Goal: Information Seeking & Learning: Learn about a topic

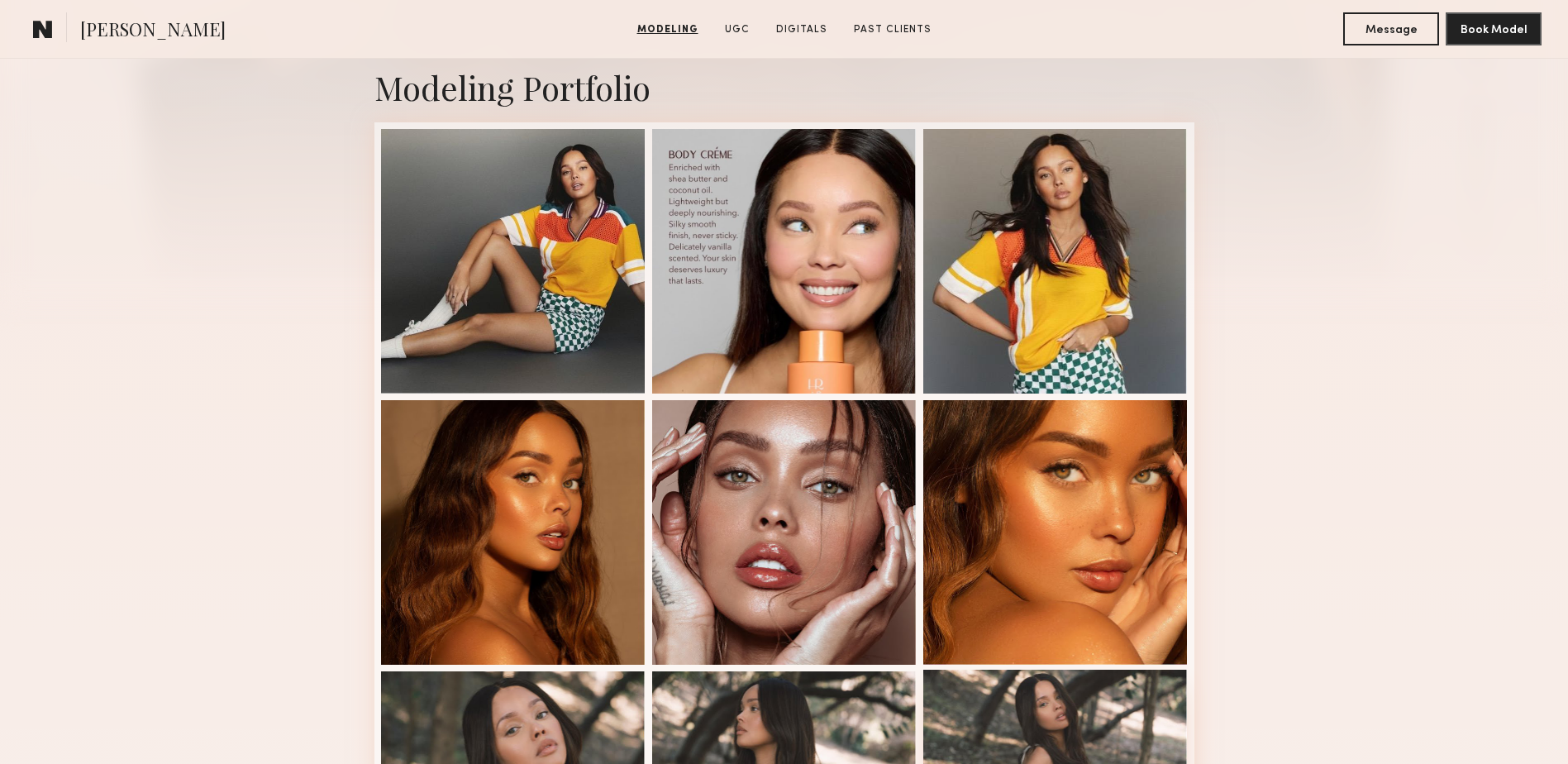
scroll to position [330, 0]
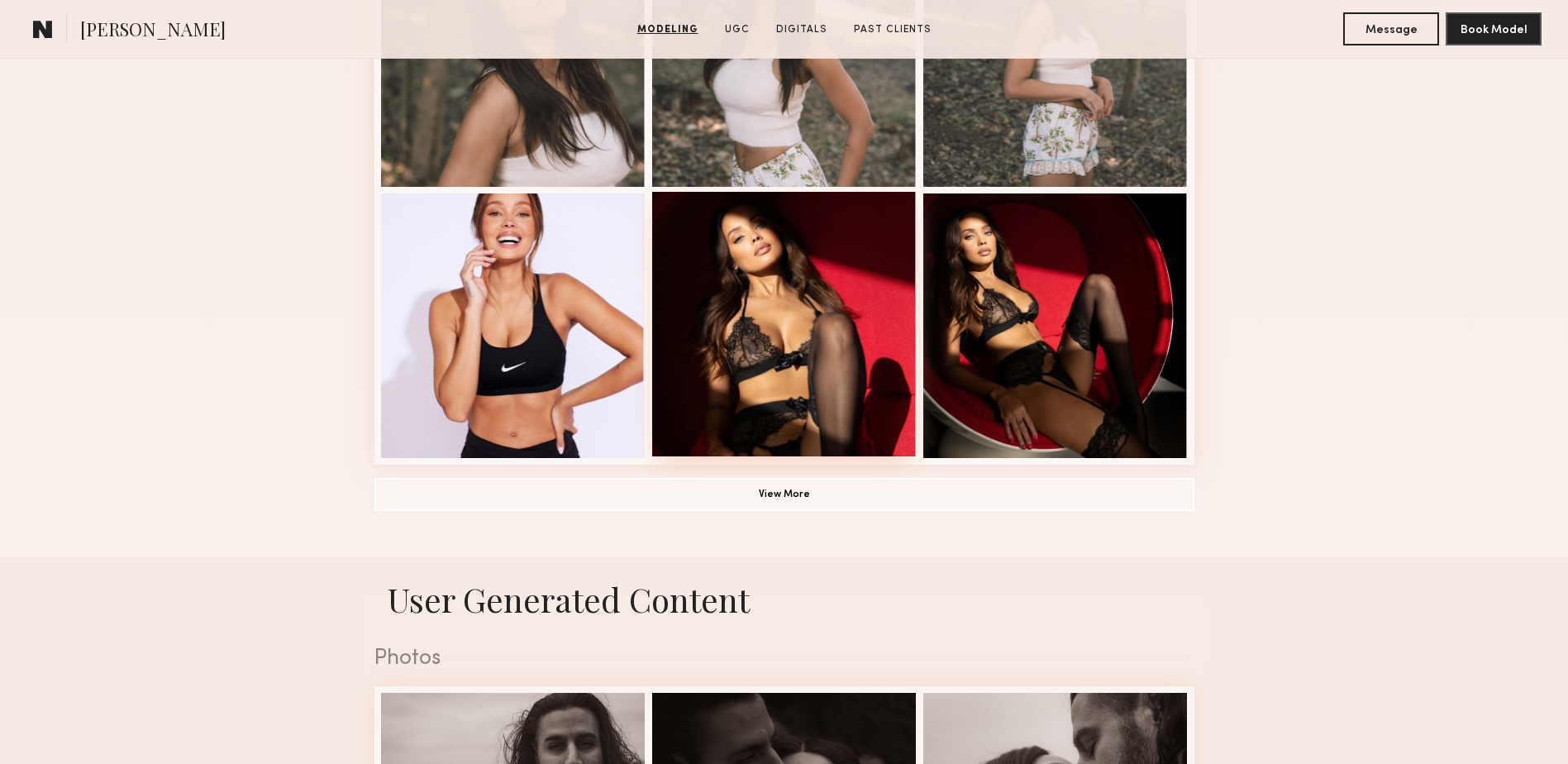
scroll to position [992, 0]
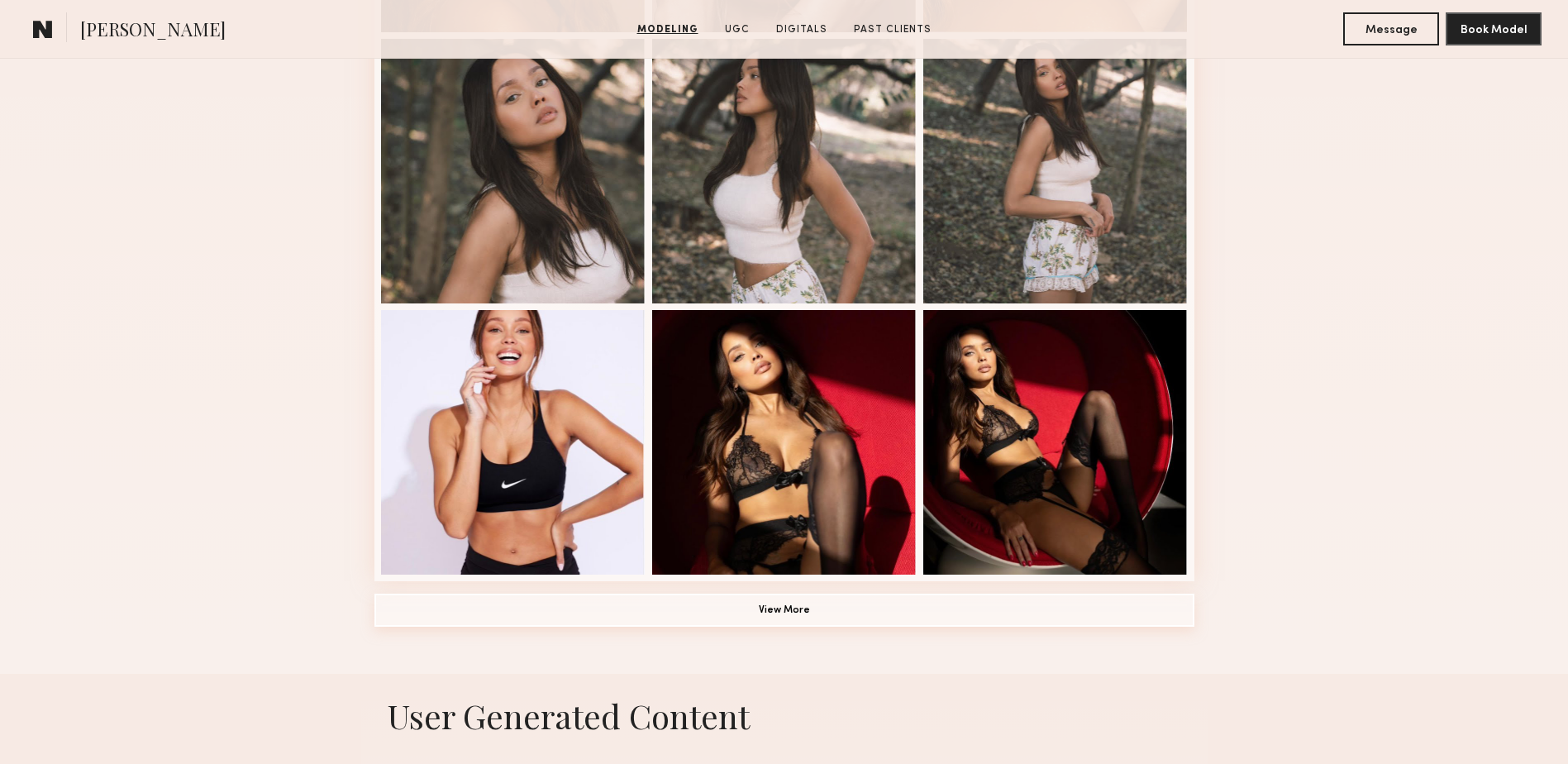
click at [779, 616] on button "View More" at bounding box center [784, 610] width 820 height 33
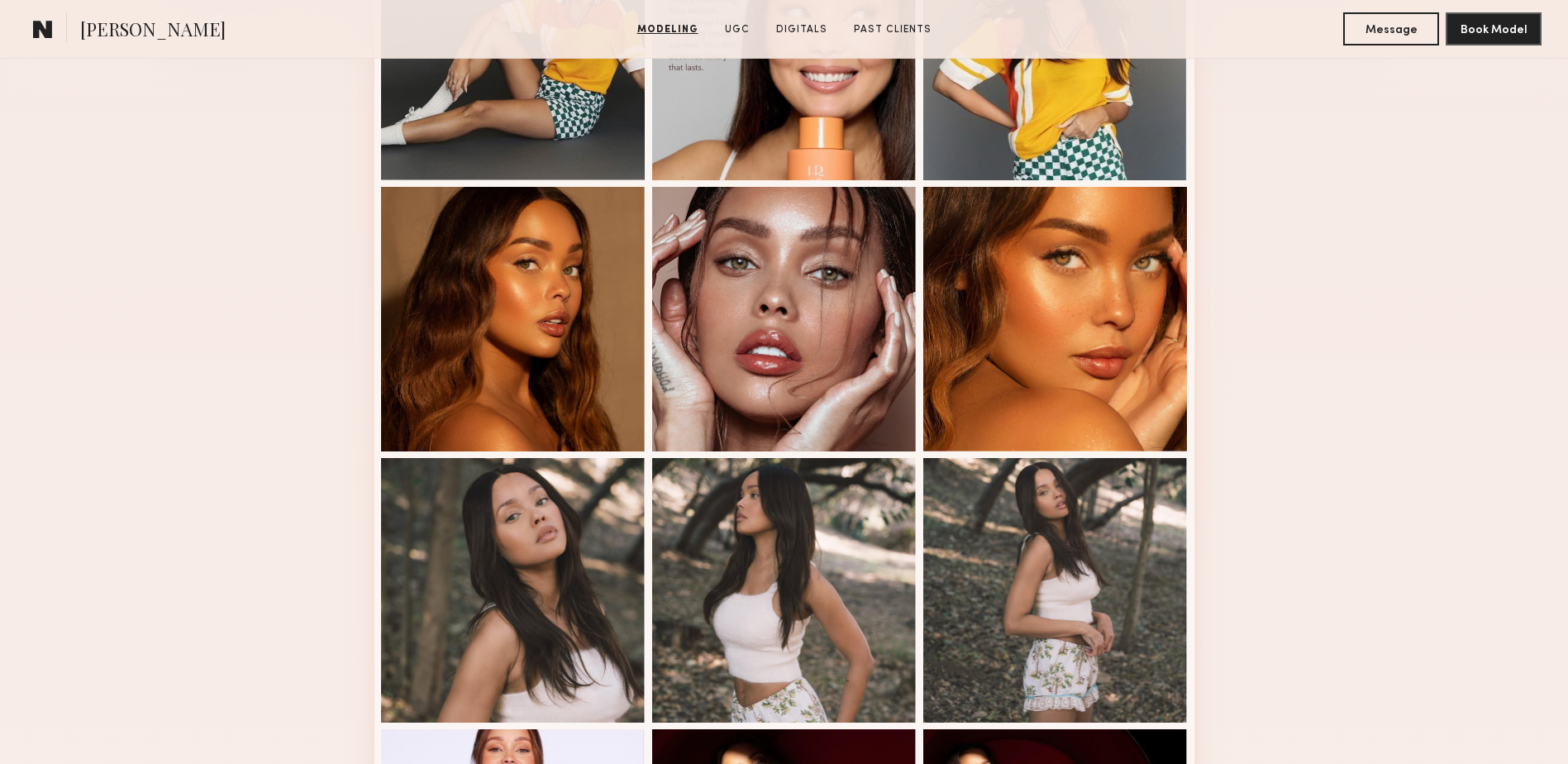
scroll to position [579, 0]
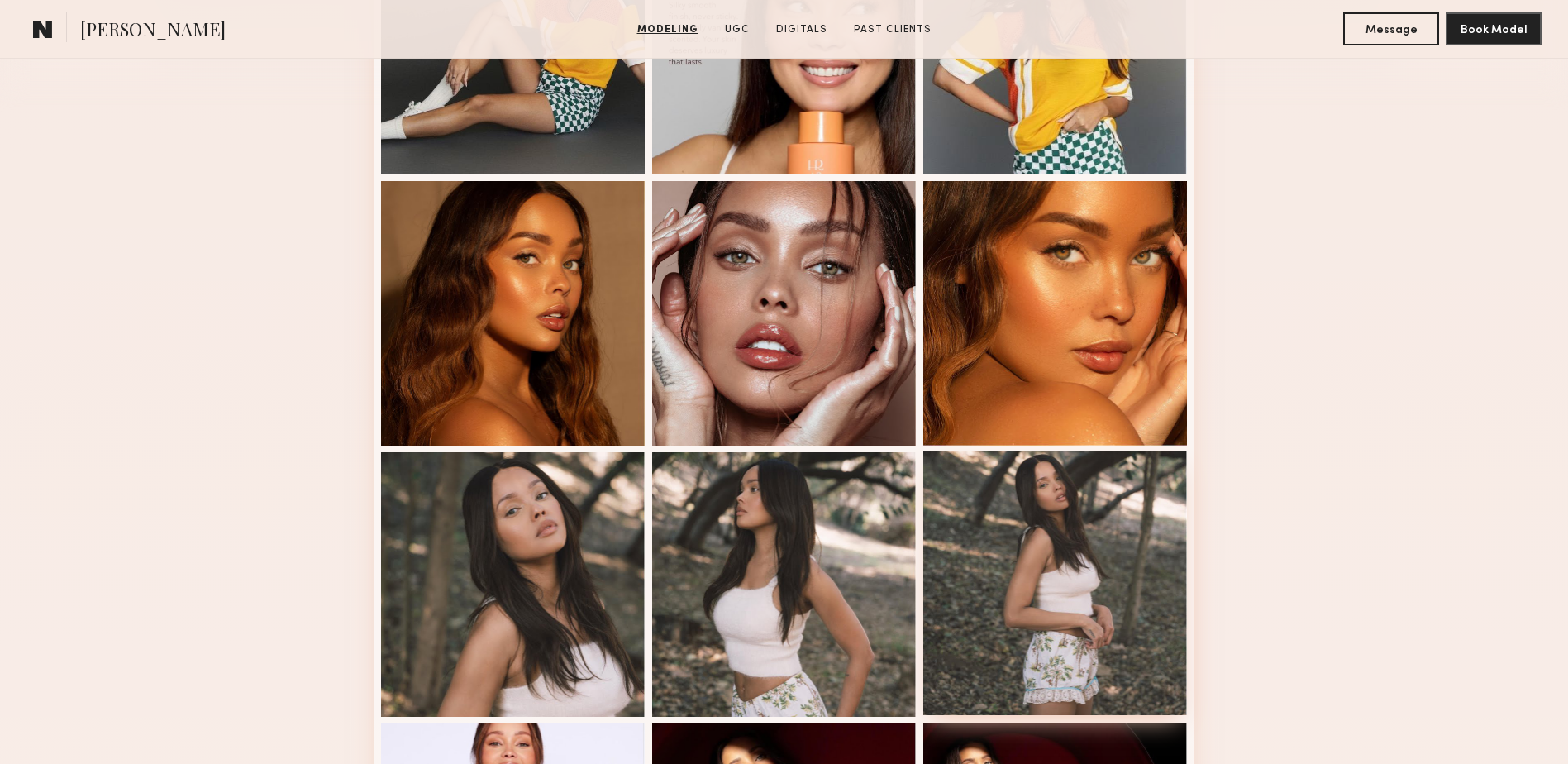
click at [1064, 612] on div at bounding box center [1055, 582] width 265 height 265
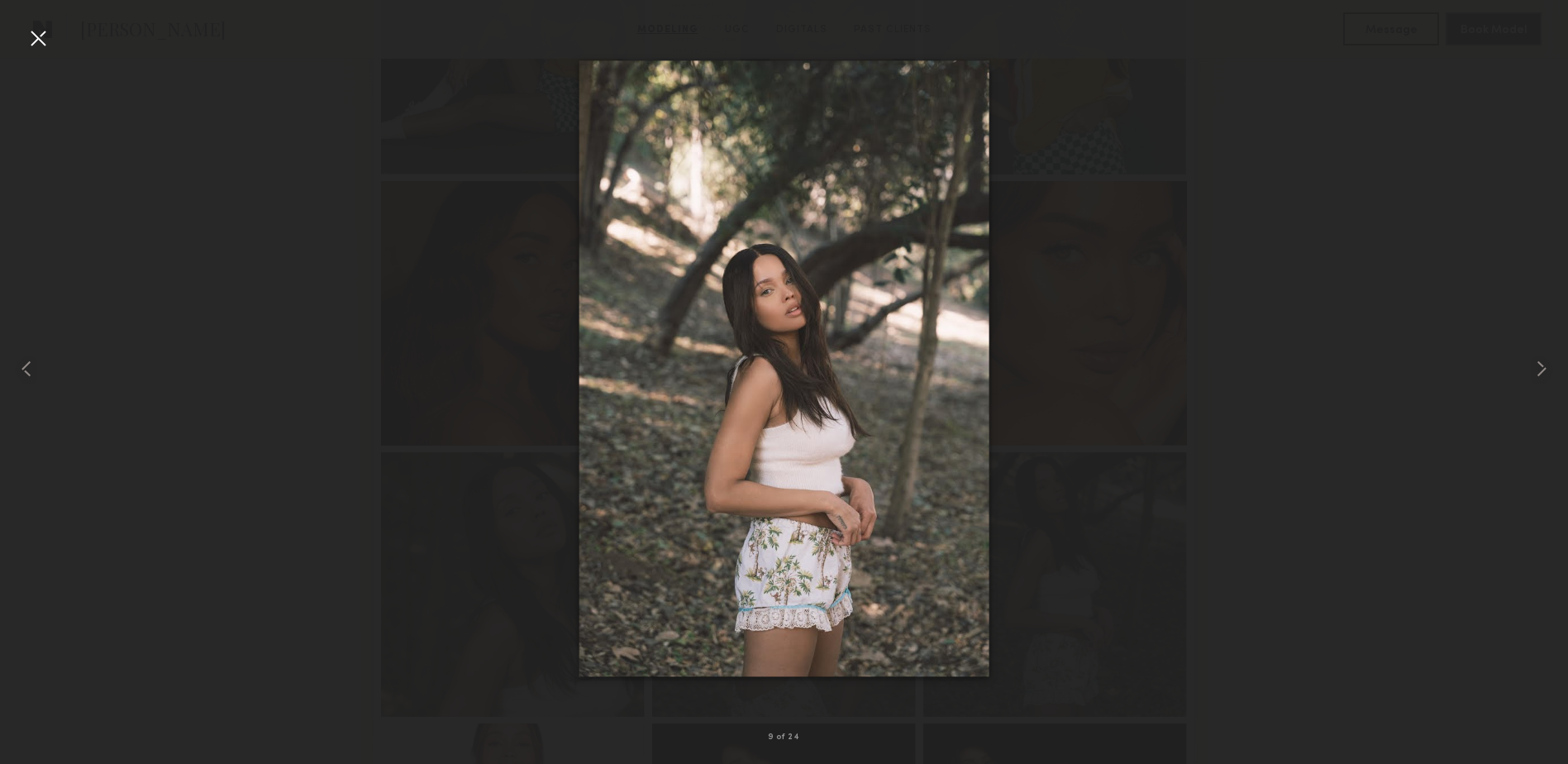
click at [44, 38] on div at bounding box center [38, 38] width 26 height 26
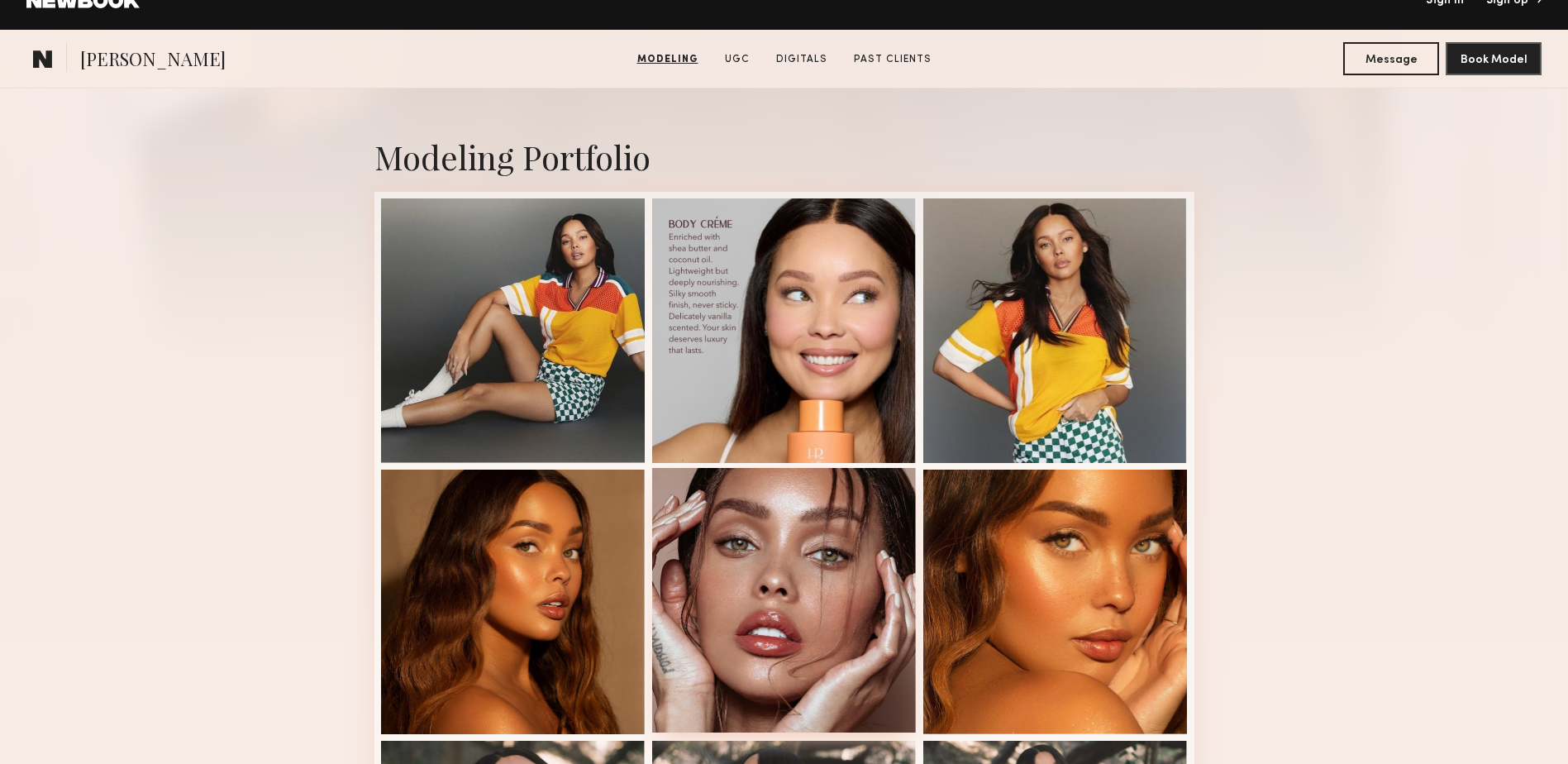
scroll to position [330, 0]
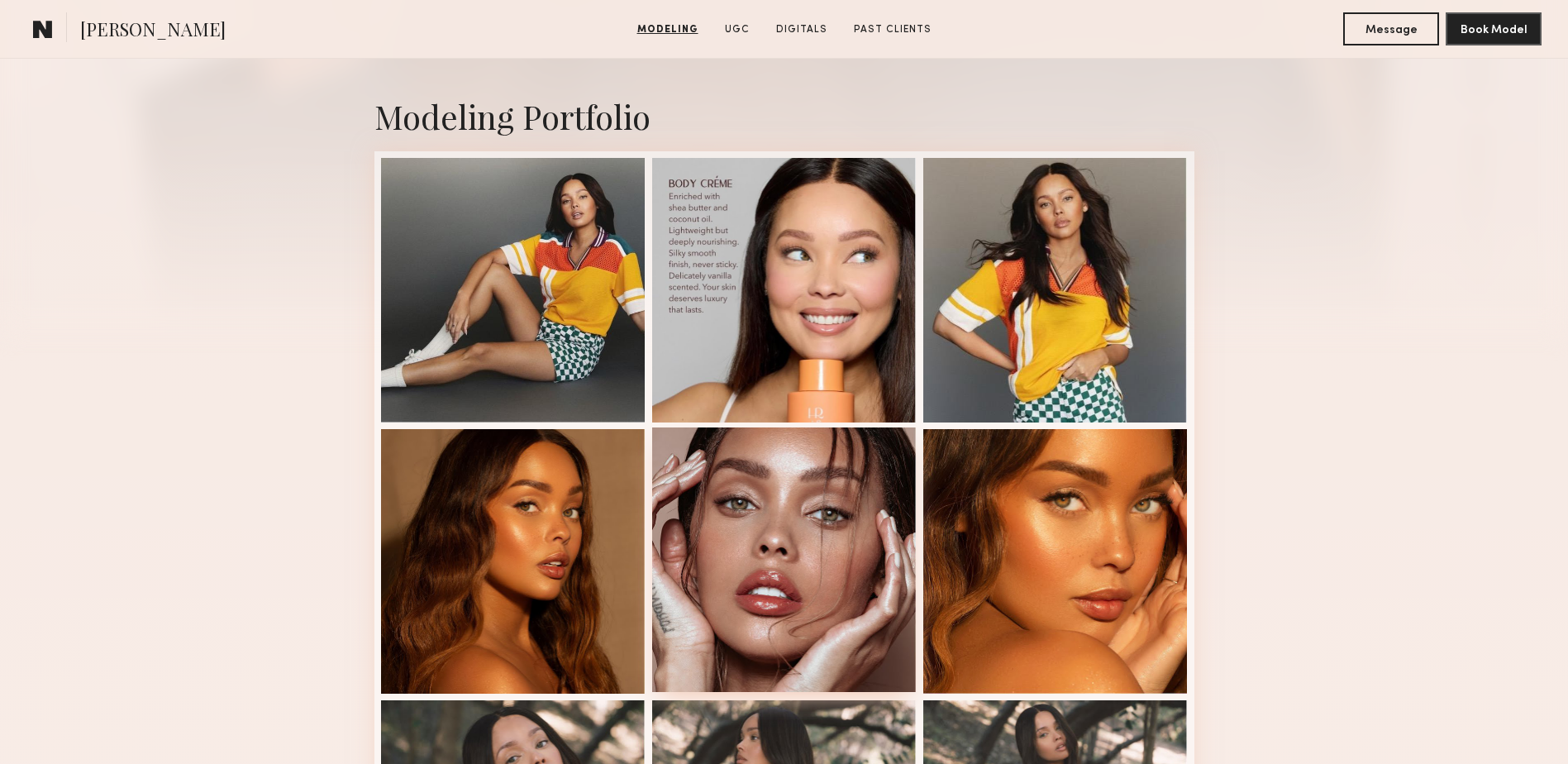
click at [690, 642] on div at bounding box center [784, 559] width 265 height 265
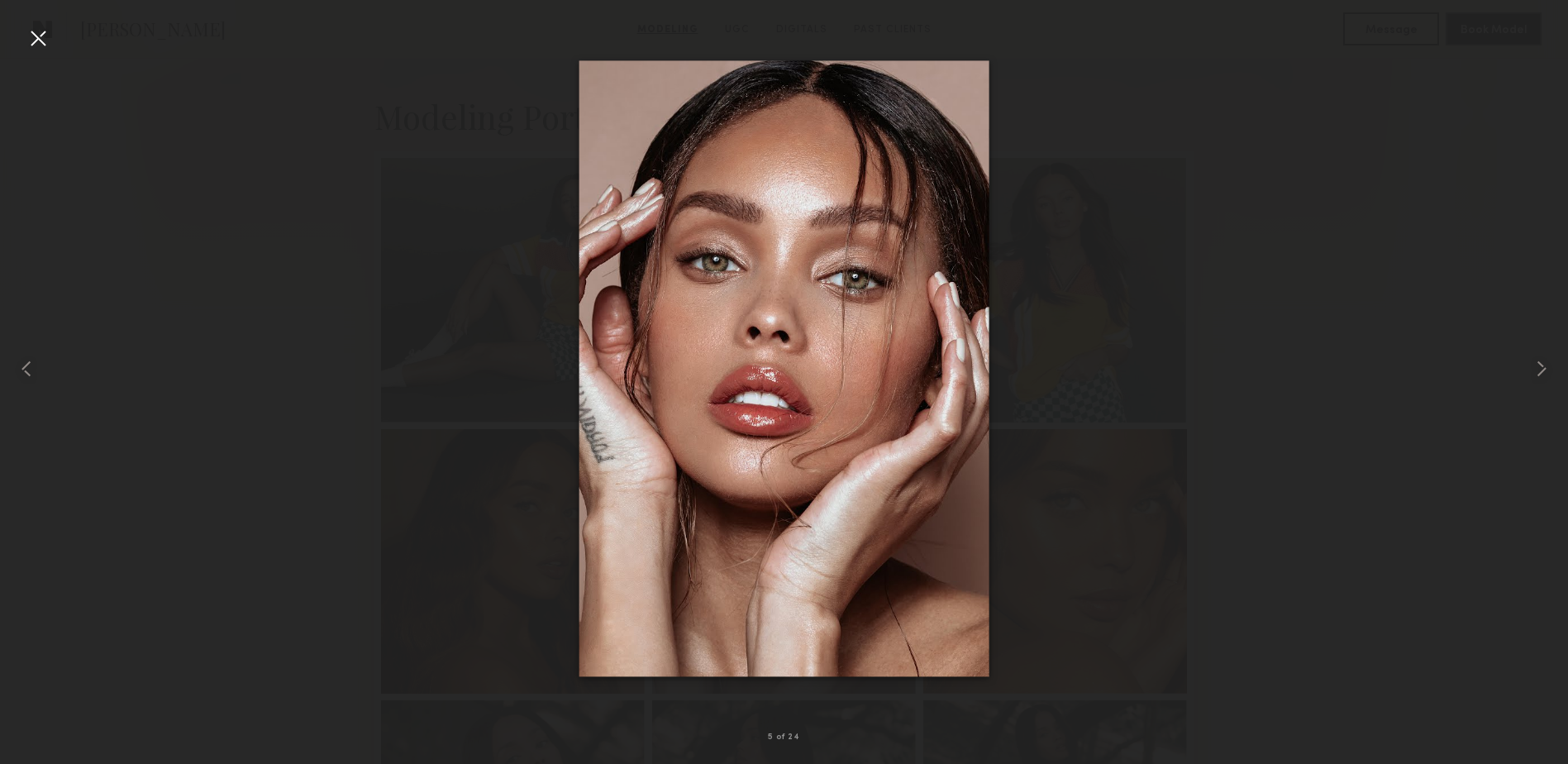
click at [45, 33] on div at bounding box center [38, 38] width 26 height 26
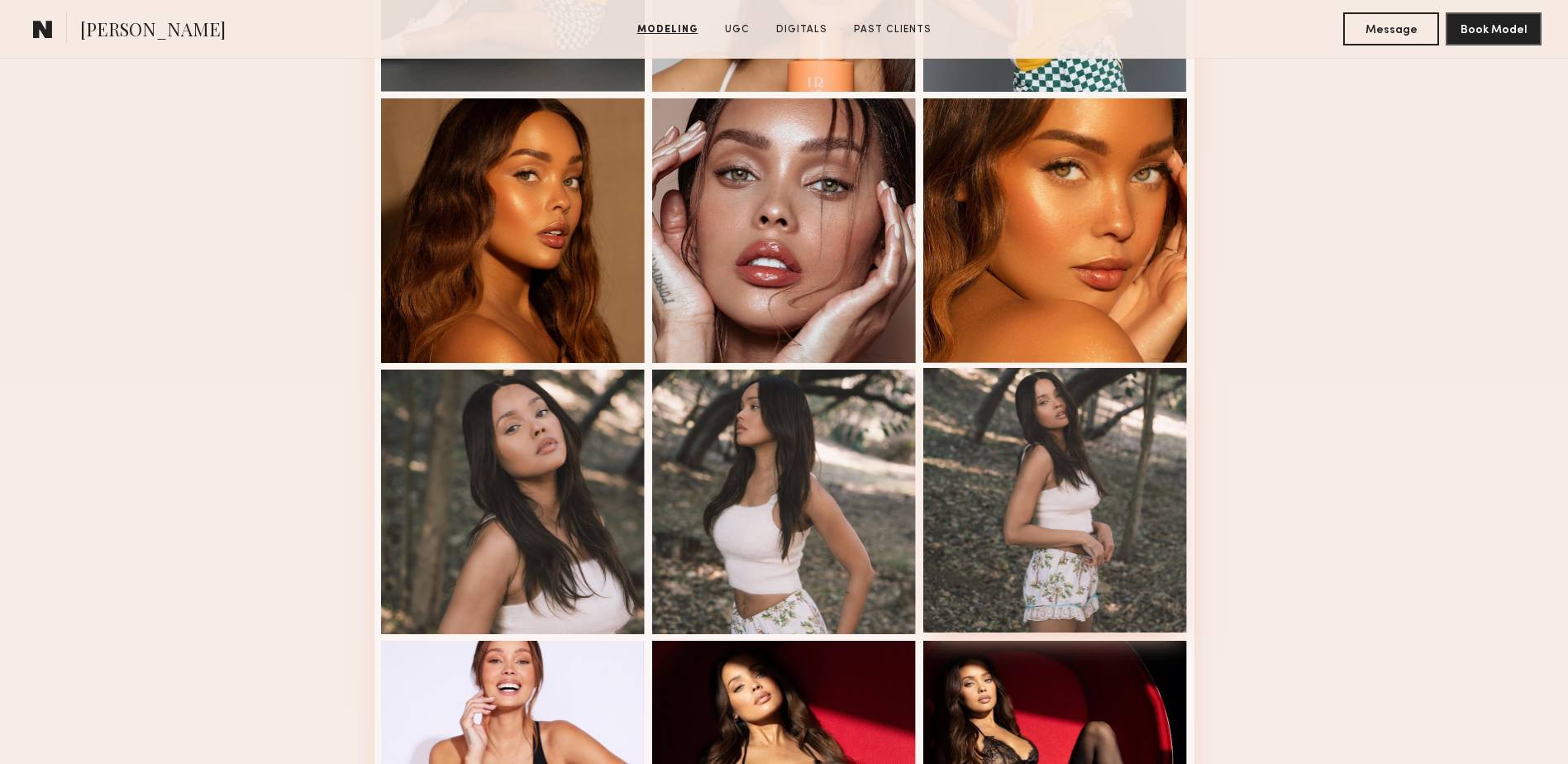
scroll to position [744, 0]
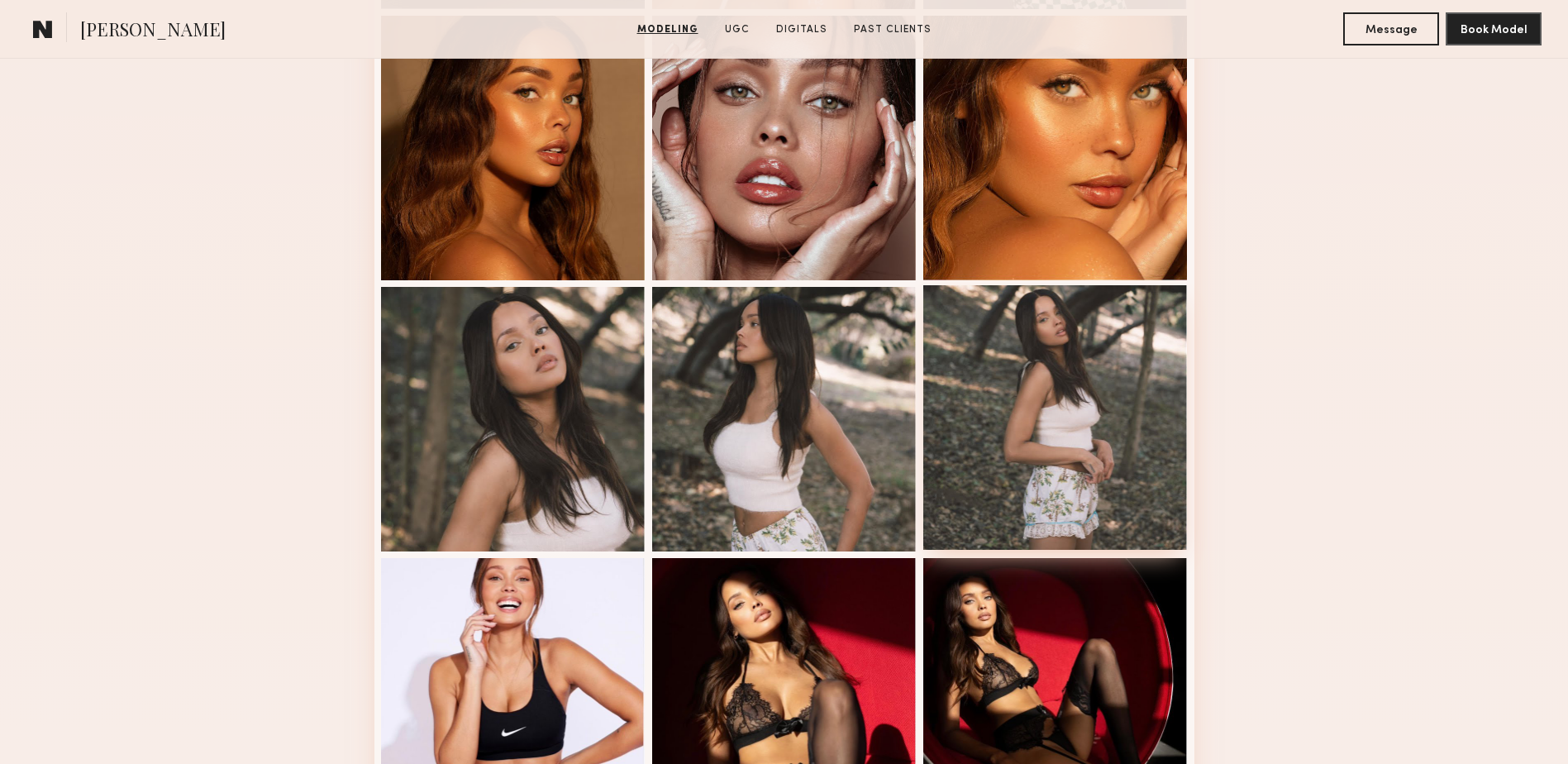
click at [1087, 474] on div at bounding box center [1055, 417] width 265 height 265
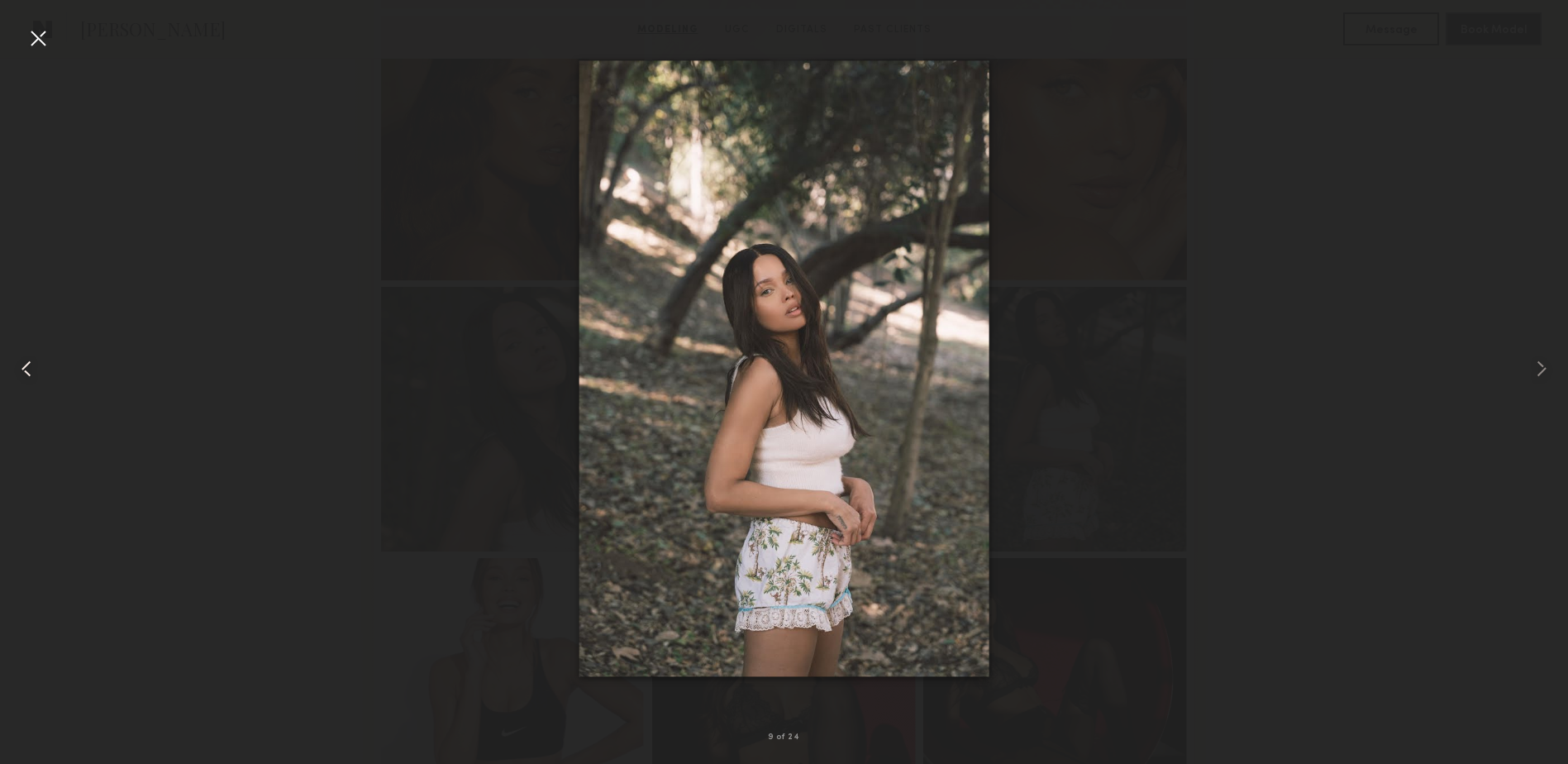
click at [53, 38] on div at bounding box center [31, 368] width 63 height 684
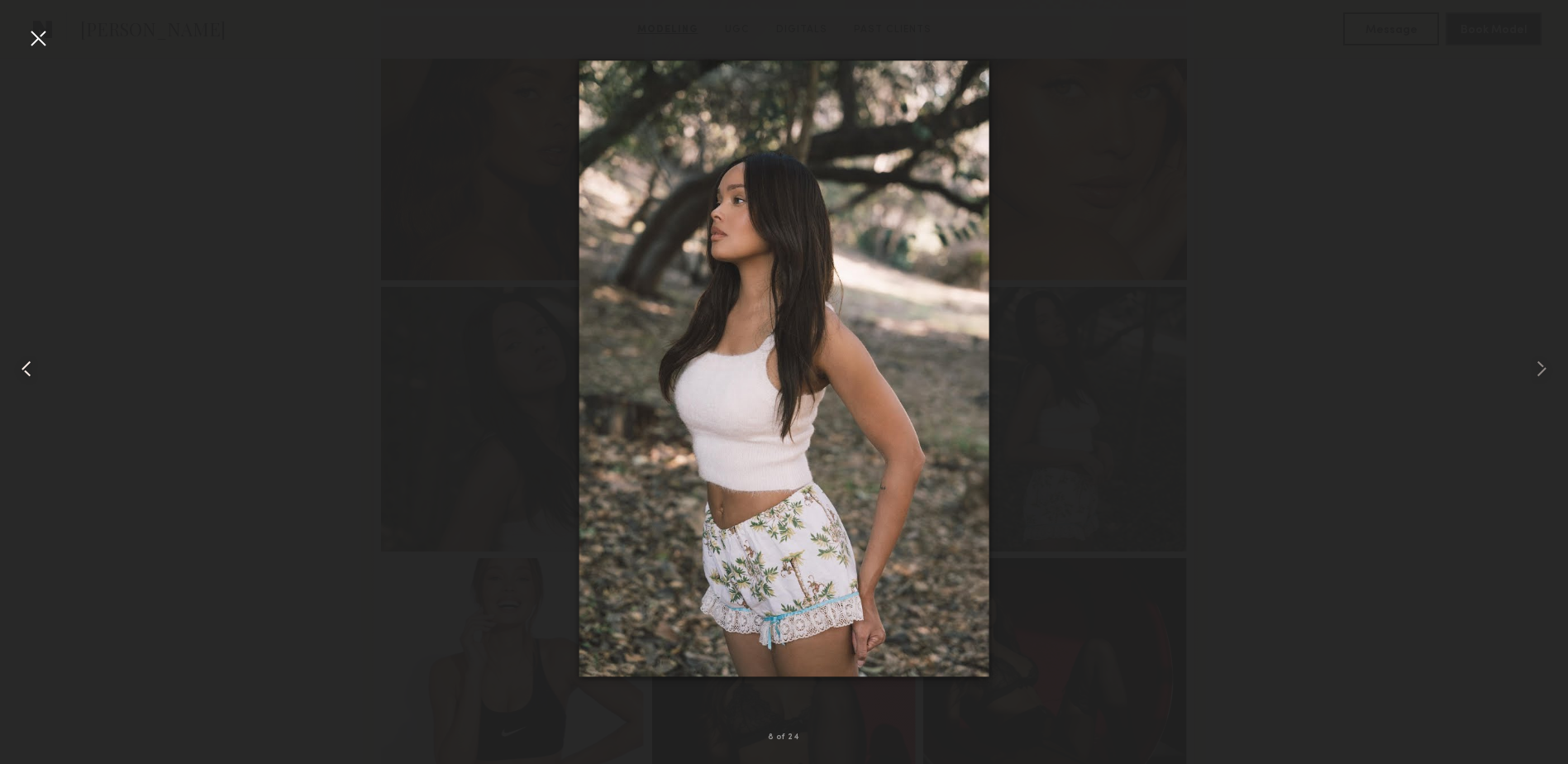
click at [53, 38] on div at bounding box center [31, 368] width 63 height 684
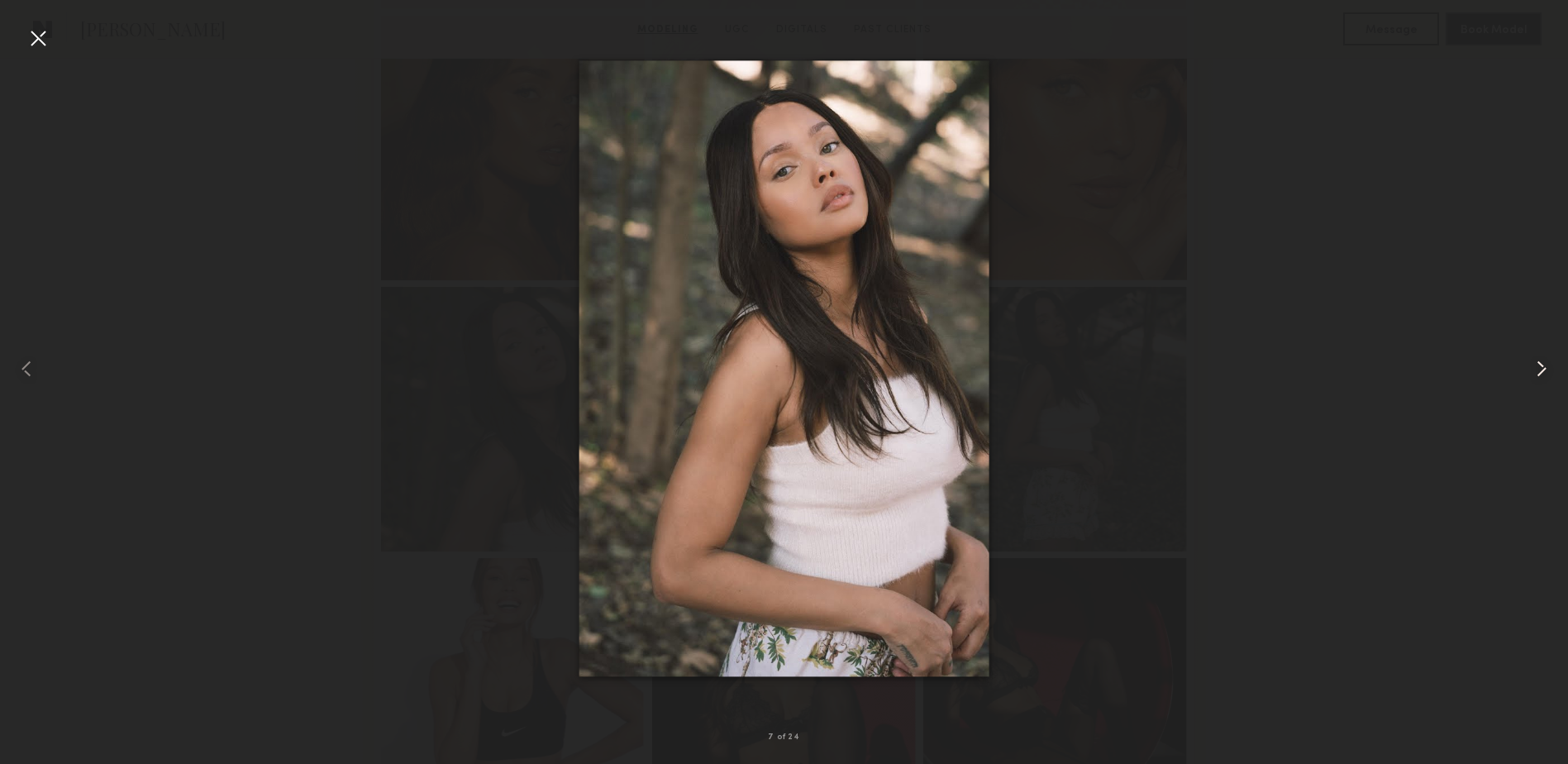
click at [1534, 364] on common-icon at bounding box center [1541, 369] width 26 height 26
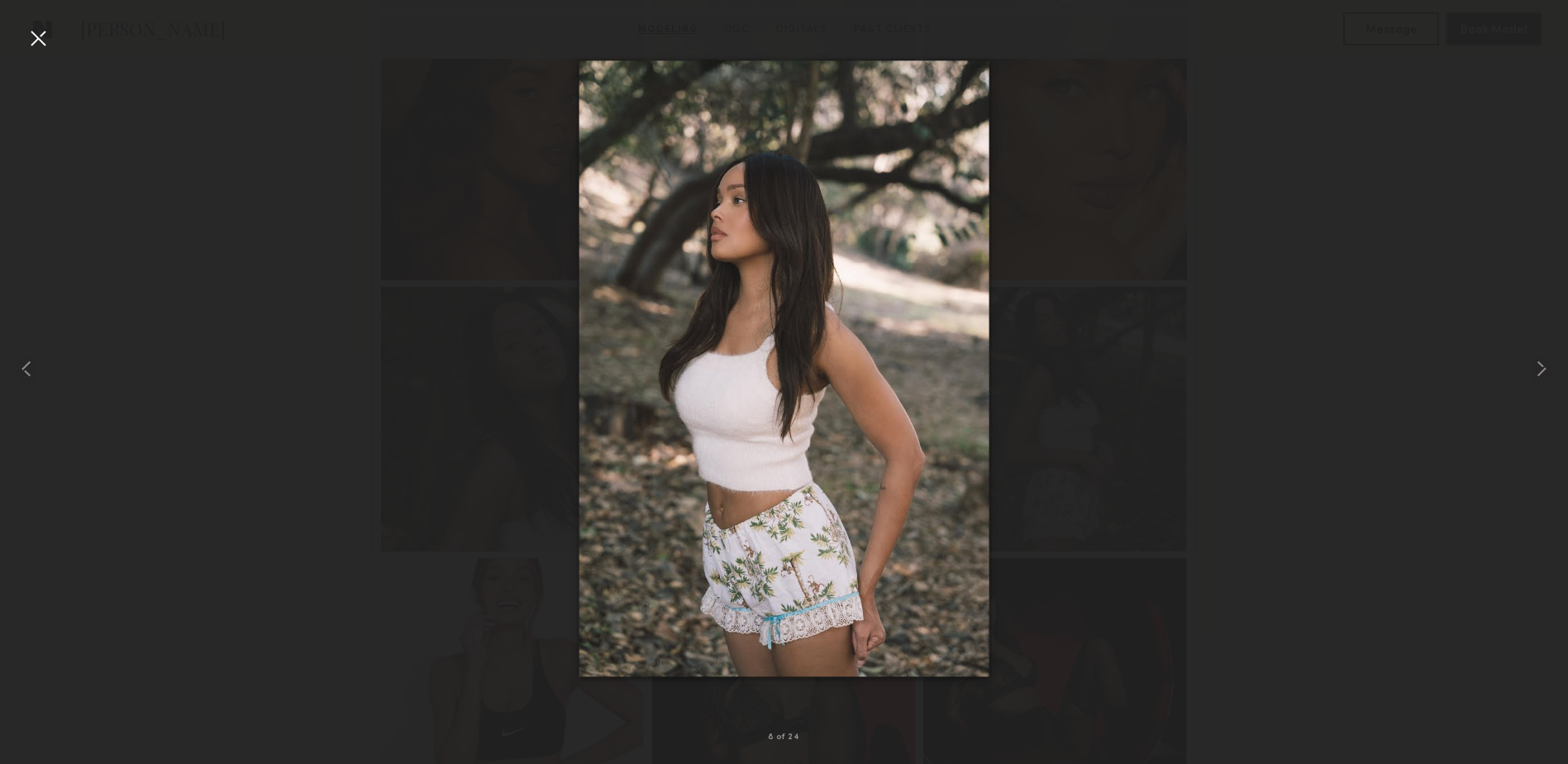
click at [45, 35] on div at bounding box center [38, 38] width 26 height 26
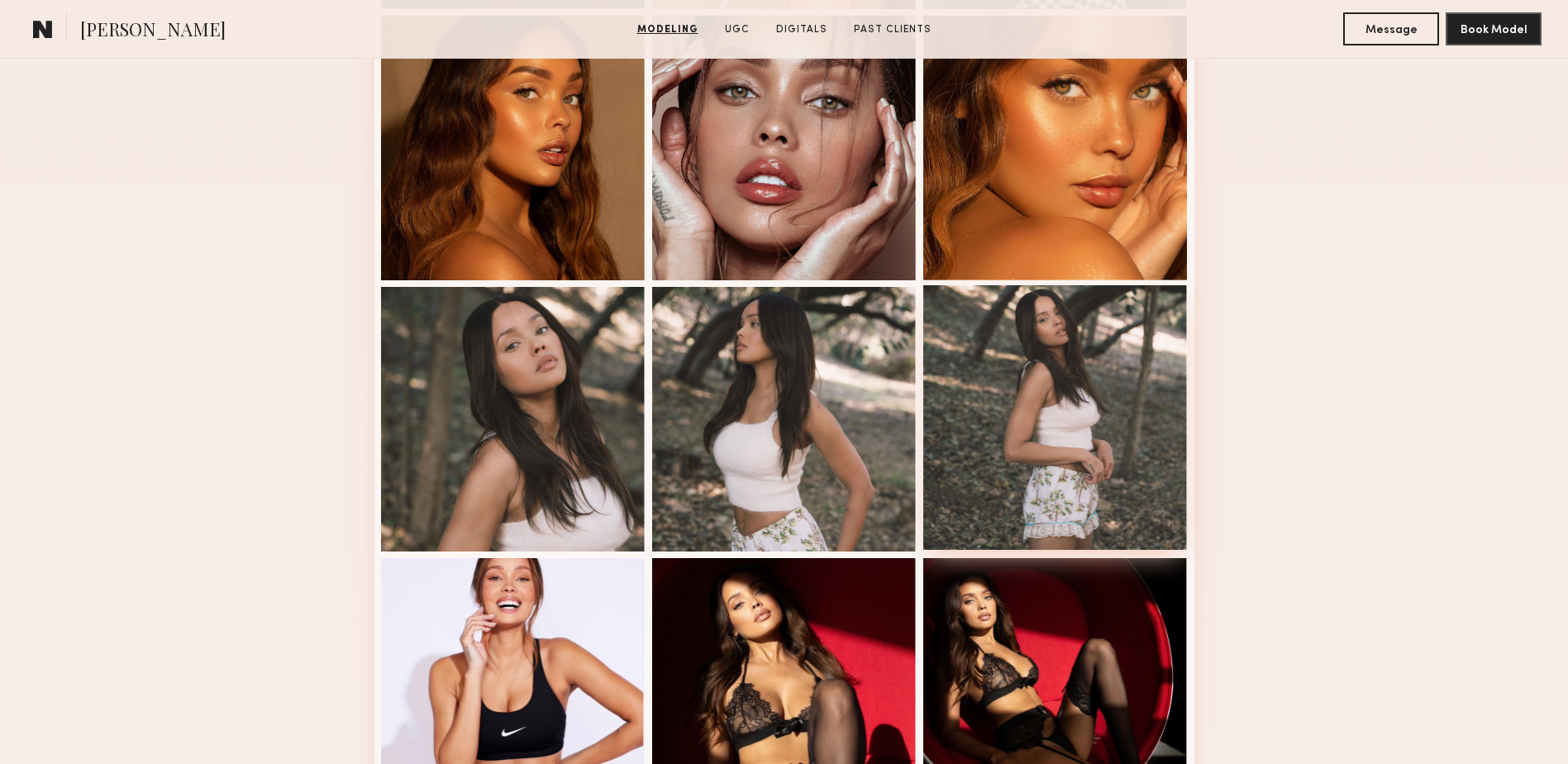
click at [1088, 448] on div at bounding box center [1055, 417] width 265 height 265
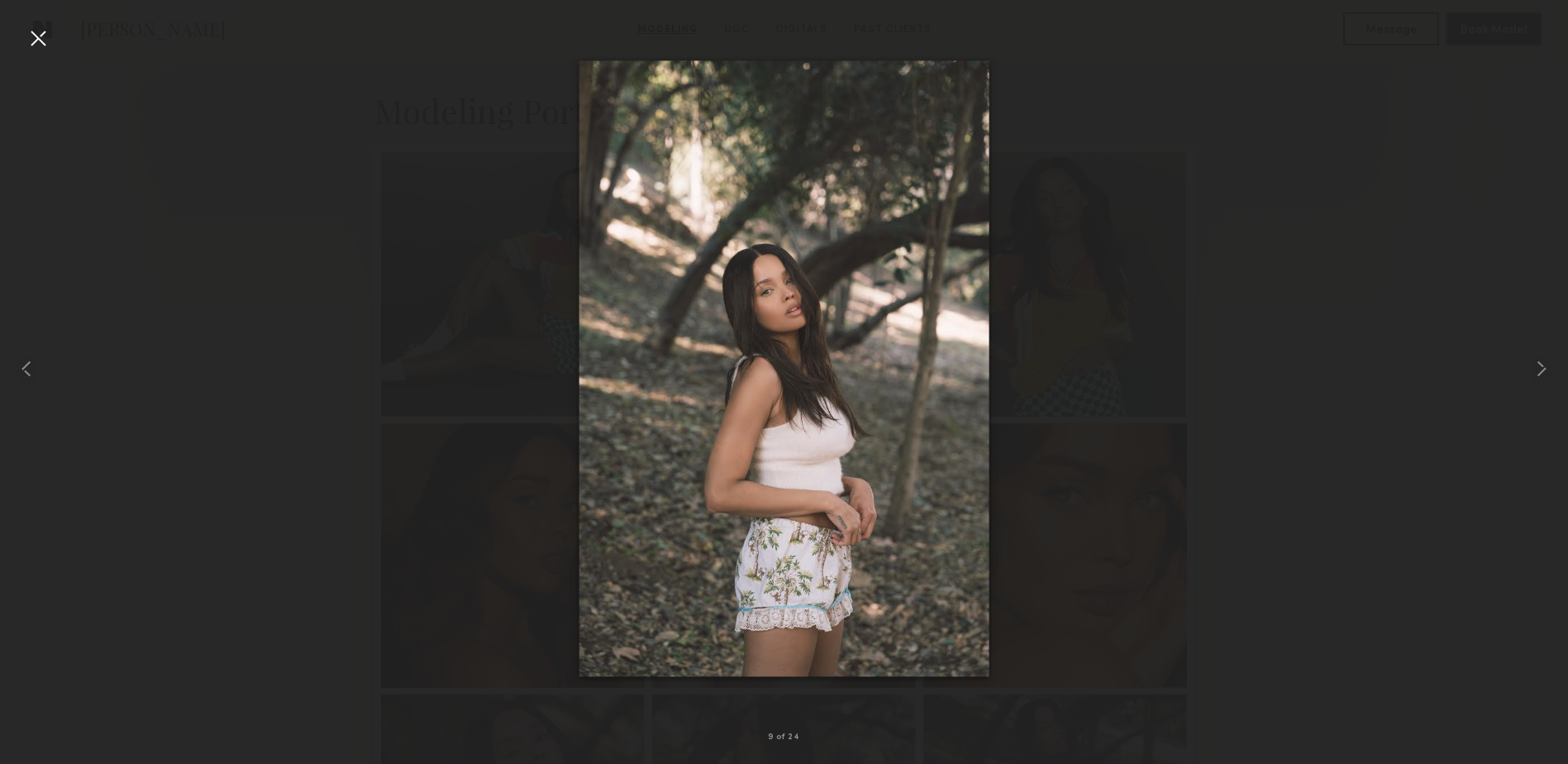
scroll to position [330, 0]
click at [18, 29] on div at bounding box center [31, 368] width 63 height 684
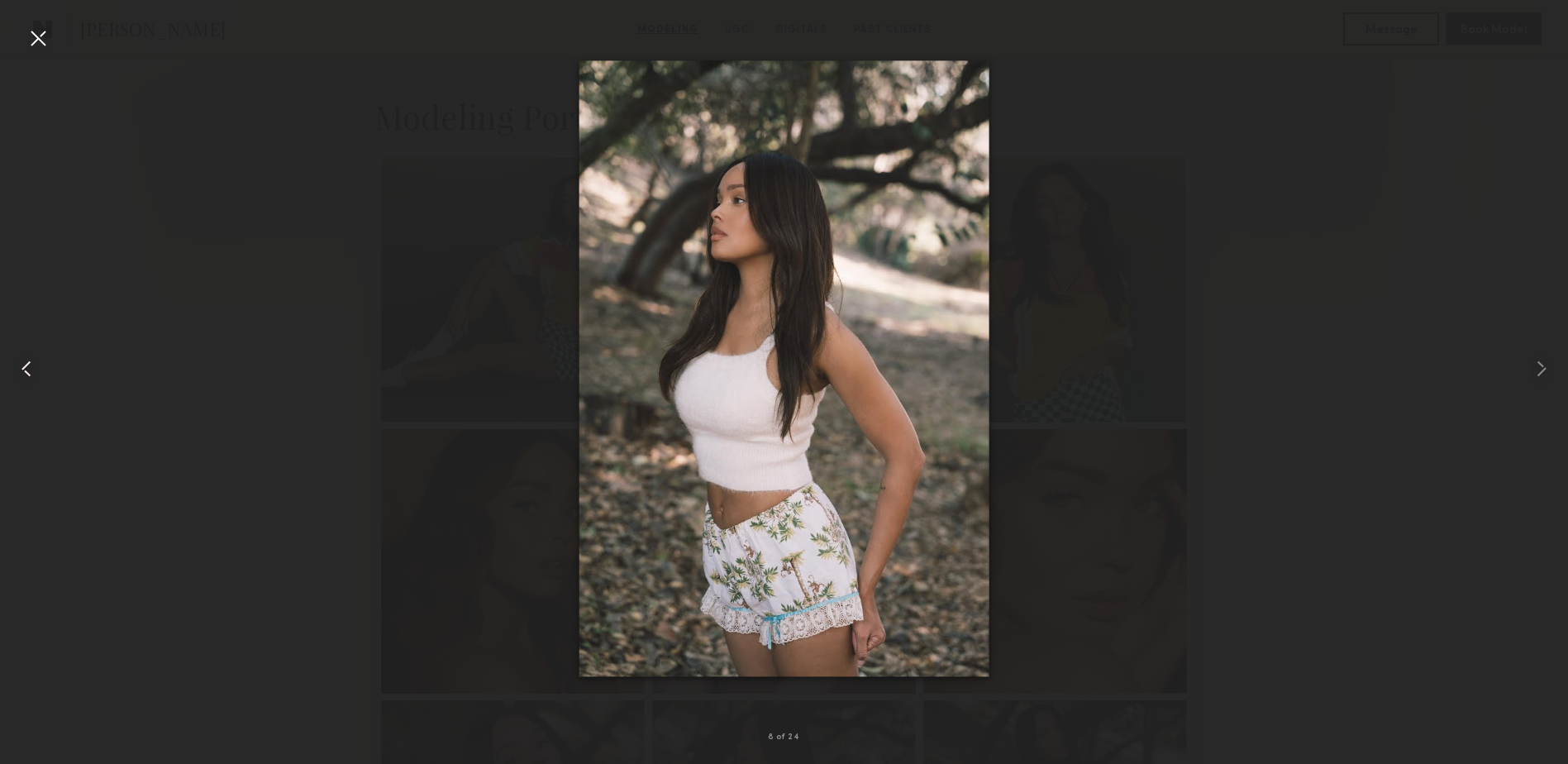
click at [27, 38] on div at bounding box center [38, 38] width 26 height 26
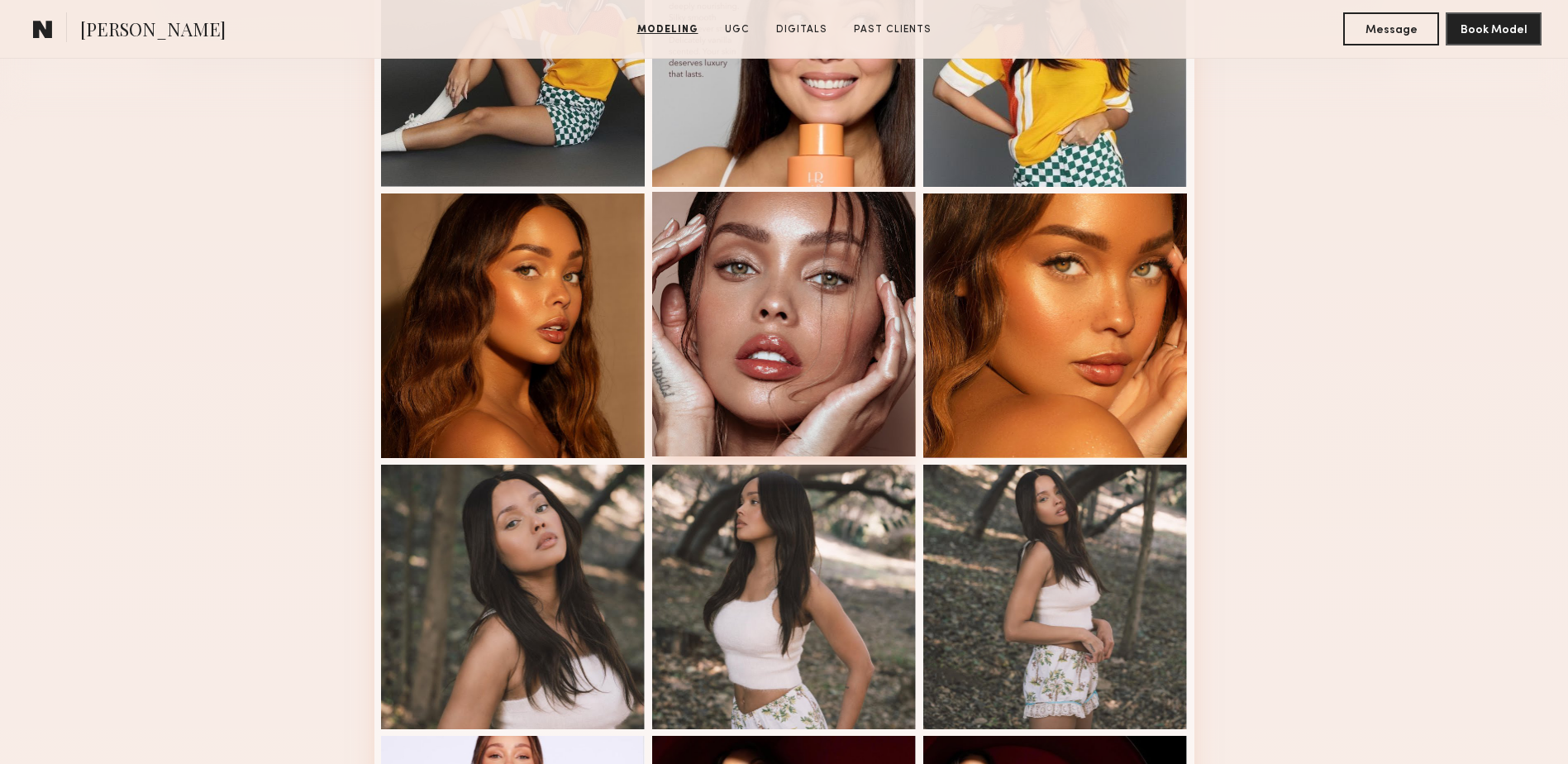
scroll to position [579, 0]
